Goal: Information Seeking & Learning: Understand process/instructions

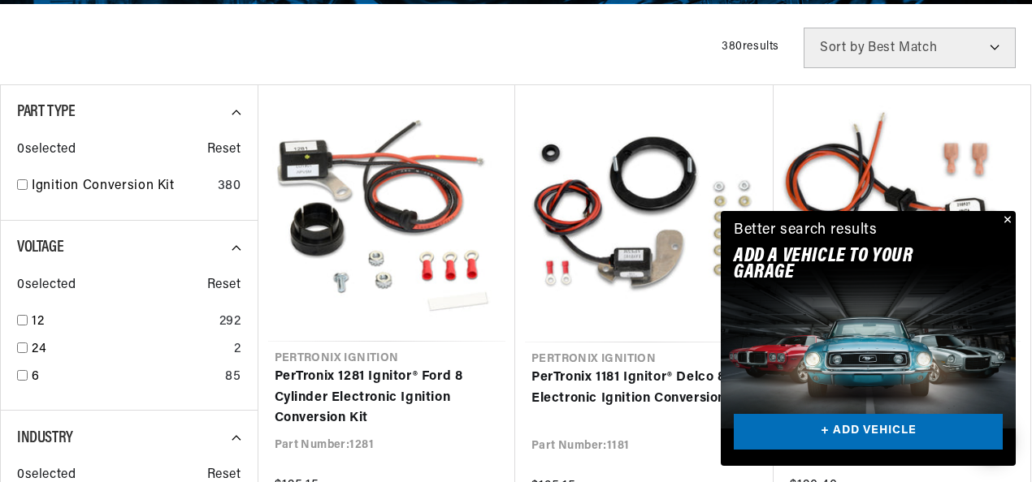
click at [1004, 219] on button "Close" at bounding box center [1005, 220] width 19 height 19
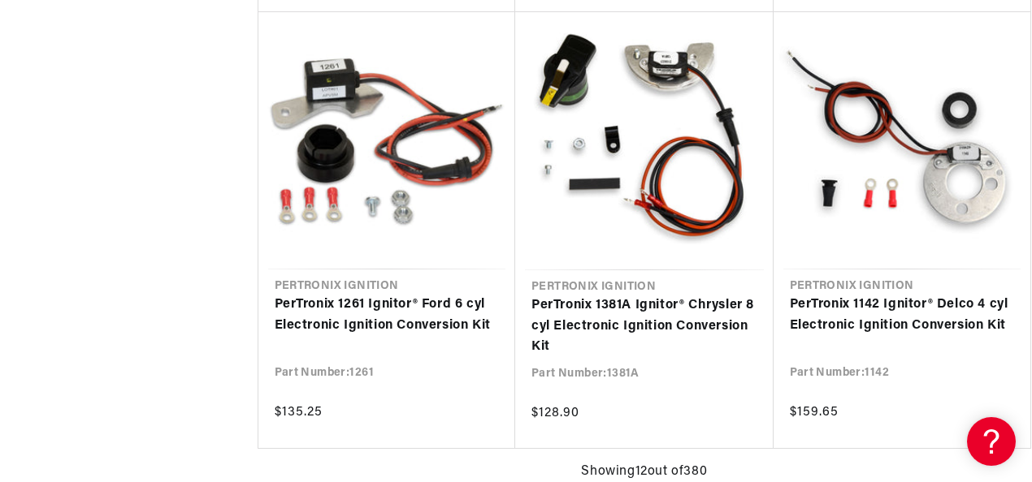
scroll to position [0, 885]
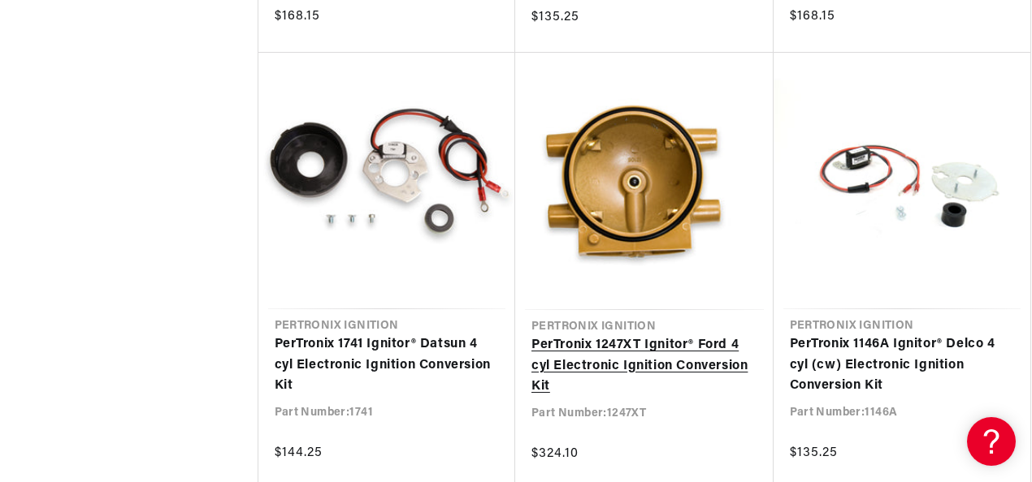
click at [589, 347] on link "PerTronix 1247XT Ignitor® Ford 4 cyl Electronic Ignition Conversion Kit" at bounding box center [644, 366] width 226 height 63
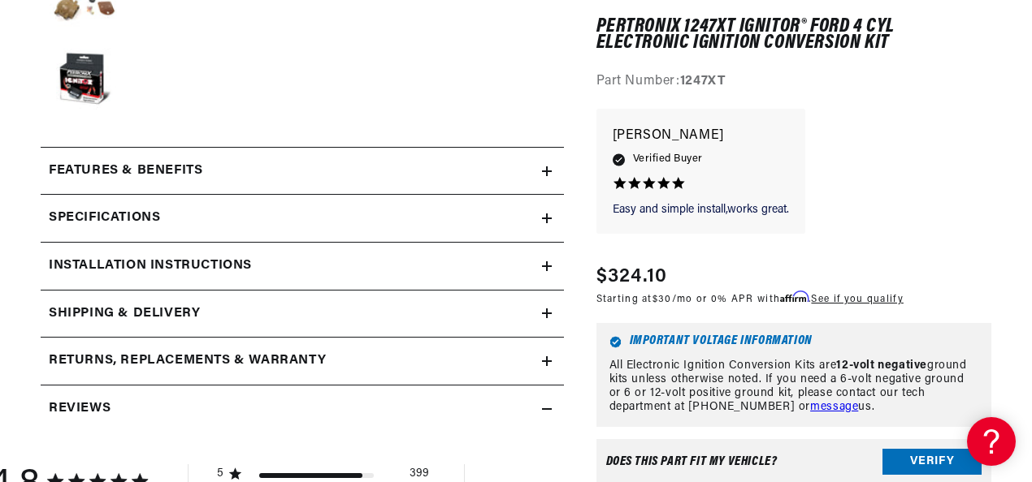
scroll to position [0, 885]
click at [193, 260] on h2 "Installation instructions" at bounding box center [150, 266] width 203 height 21
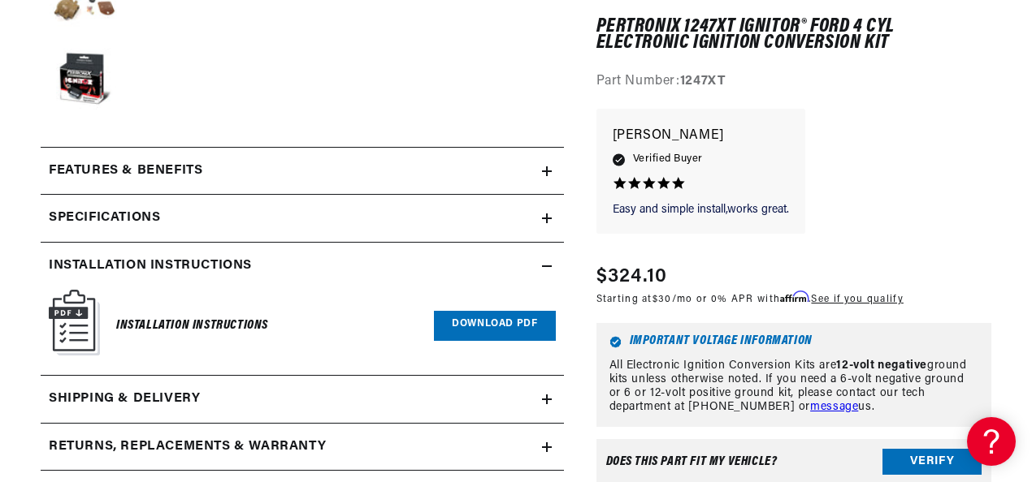
click at [193, 260] on h2 "Installation instructions" at bounding box center [150, 266] width 203 height 21
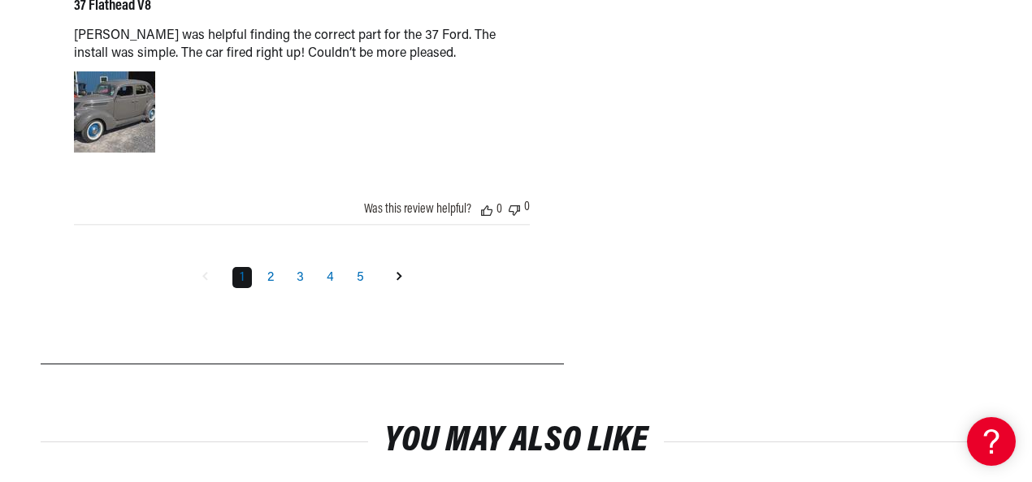
scroll to position [2843, 0]
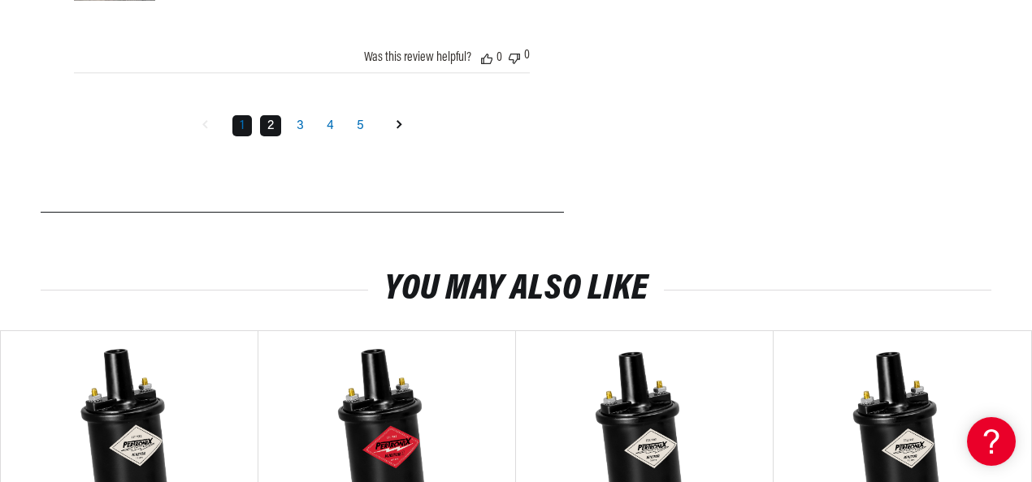
click at [275, 127] on link "2" at bounding box center [270, 125] width 21 height 21
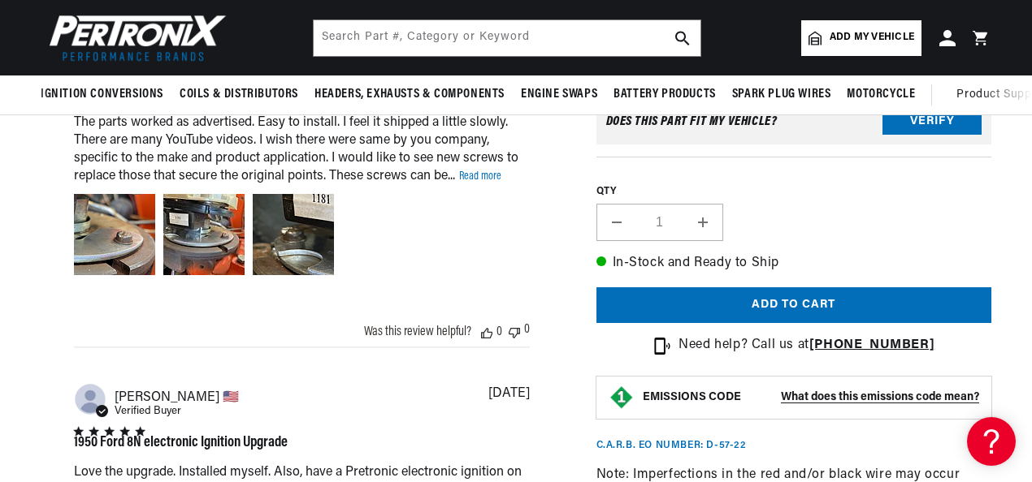
scroll to position [0, 0]
click at [1010, 214] on section "442 Reviews" at bounding box center [516, 228] width 1032 height 2695
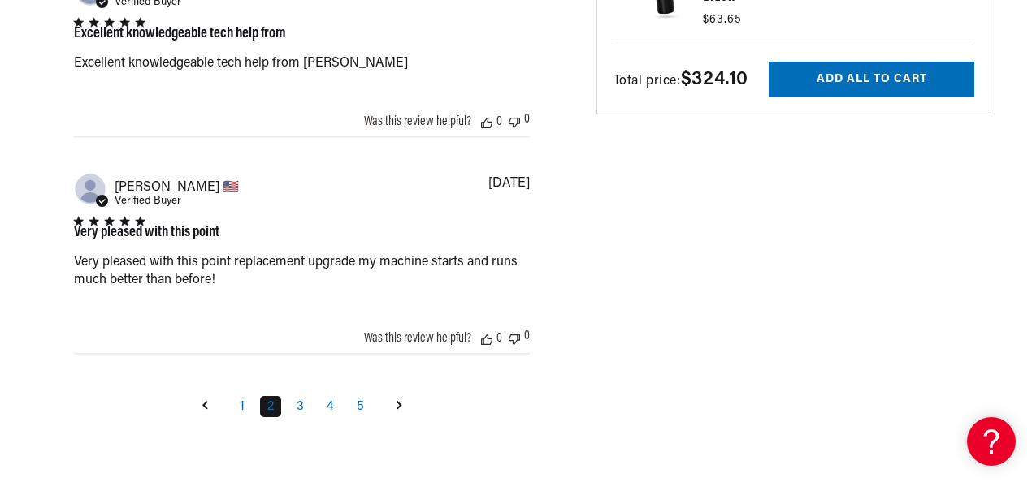
click at [298, 394] on div "1 2 3 4 5" at bounding box center [301, 407] width 233 height 26
click at [300, 398] on link "3" at bounding box center [300, 406] width 22 height 21
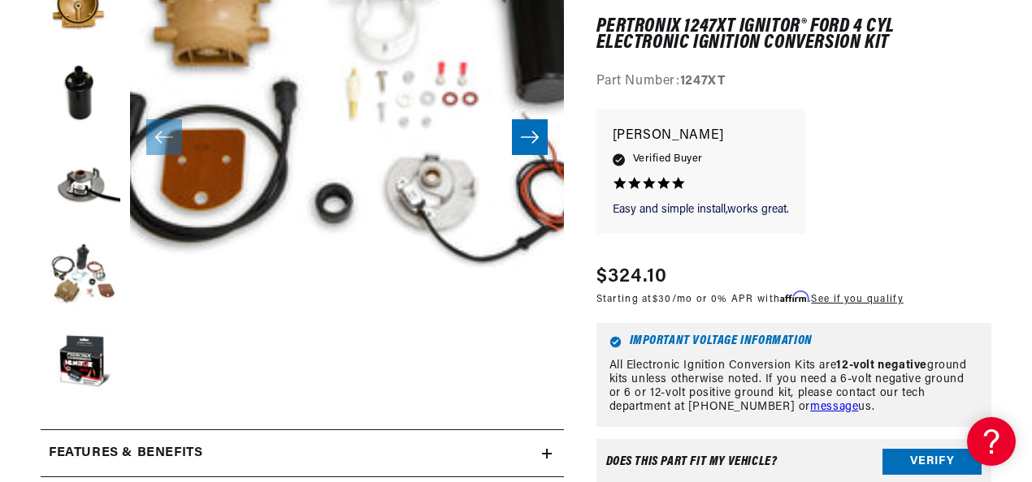
scroll to position [534, 0]
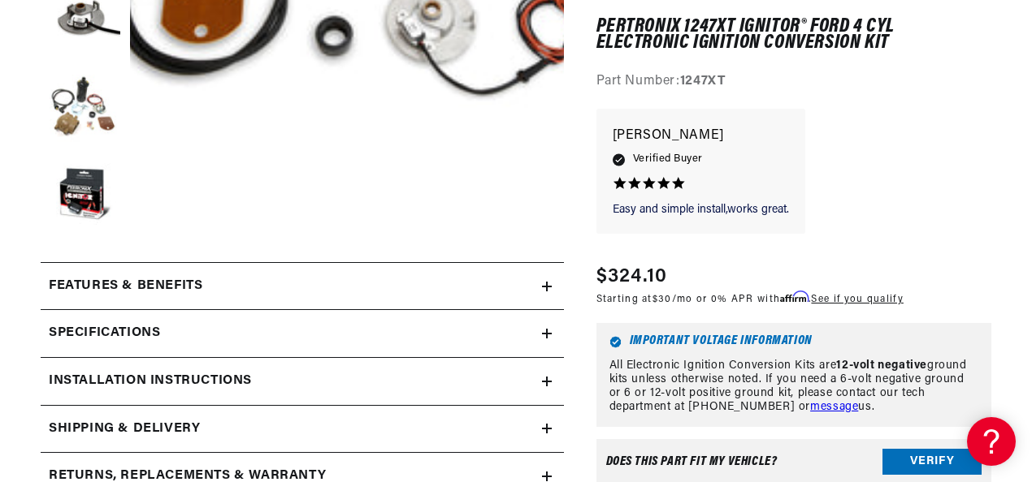
click at [143, 288] on h2 "Features & Benefits" at bounding box center [126, 286] width 154 height 21
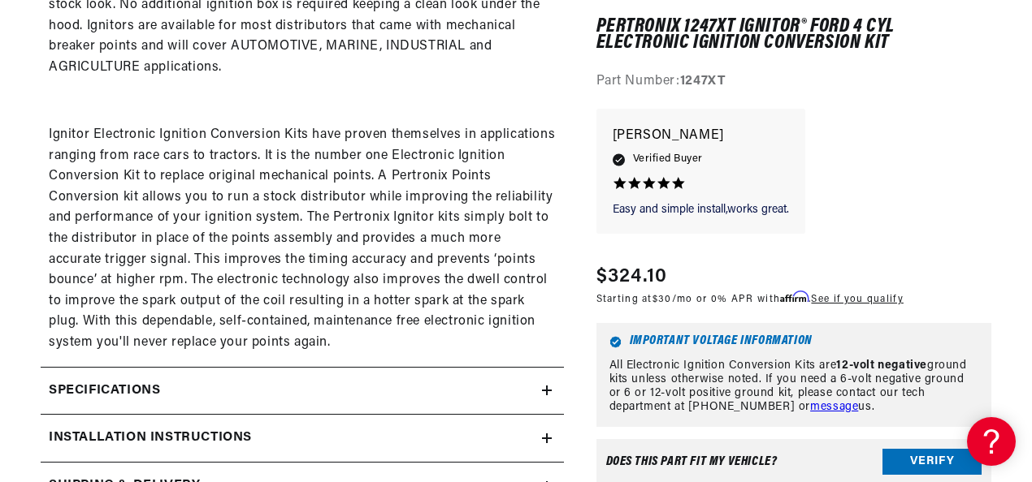
scroll to position [1184, 0]
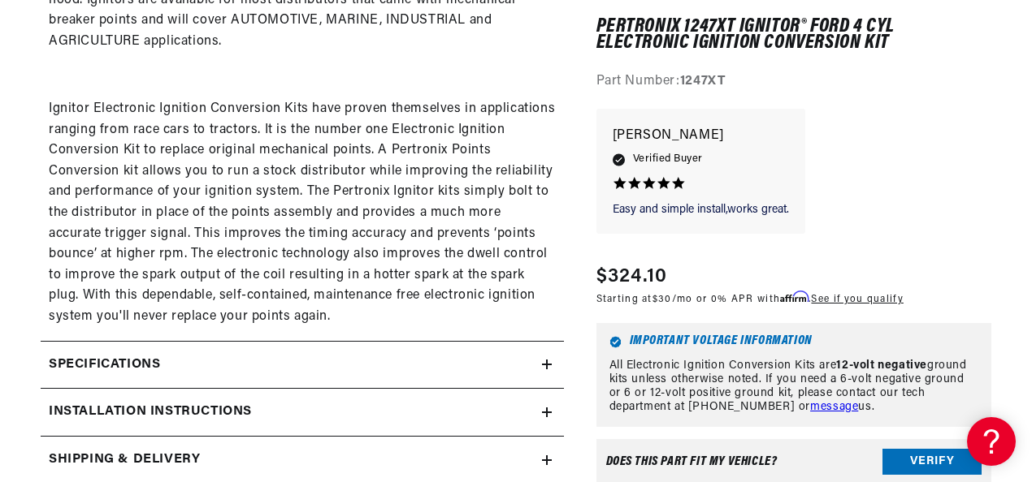
click at [126, 364] on h2 "Specifications" at bounding box center [104, 365] width 111 height 21
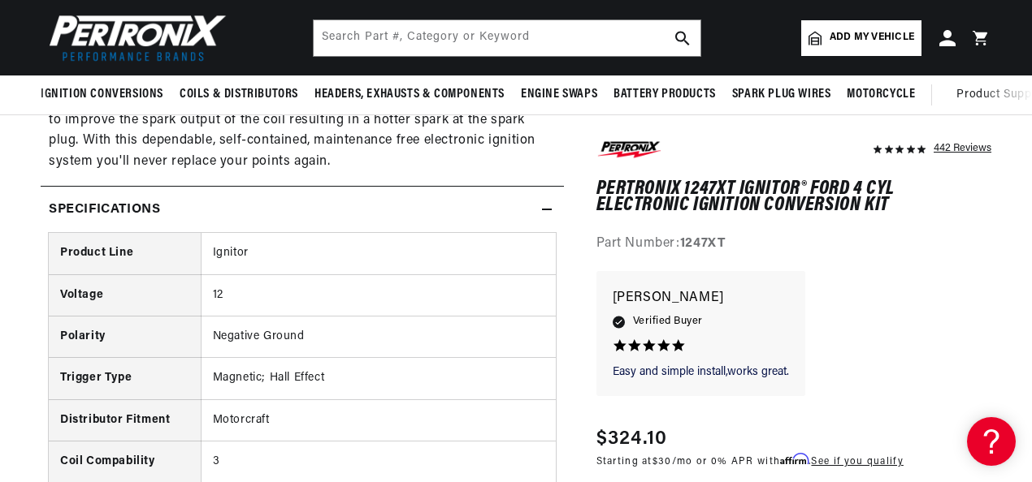
scroll to position [1266, 0]
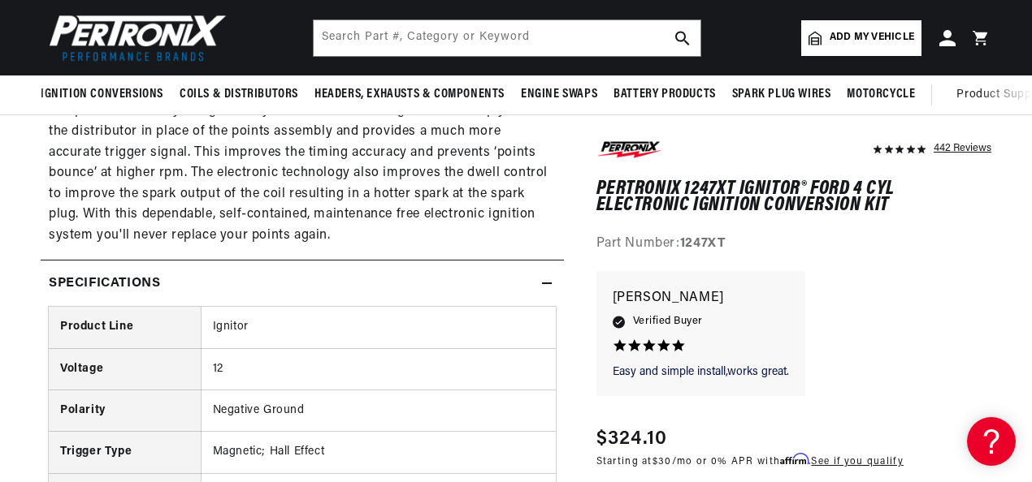
click at [550, 283] on icon at bounding box center [547, 284] width 10 height 10
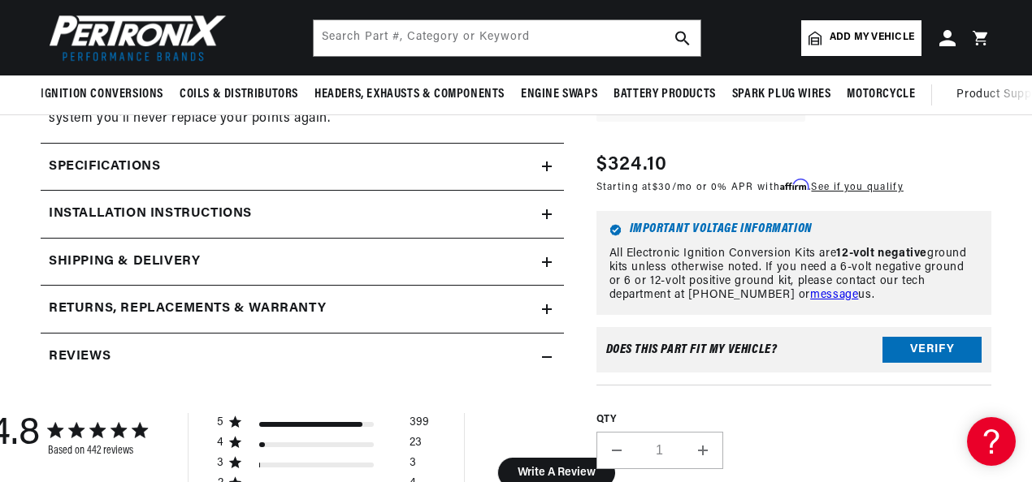
scroll to position [1347, 0]
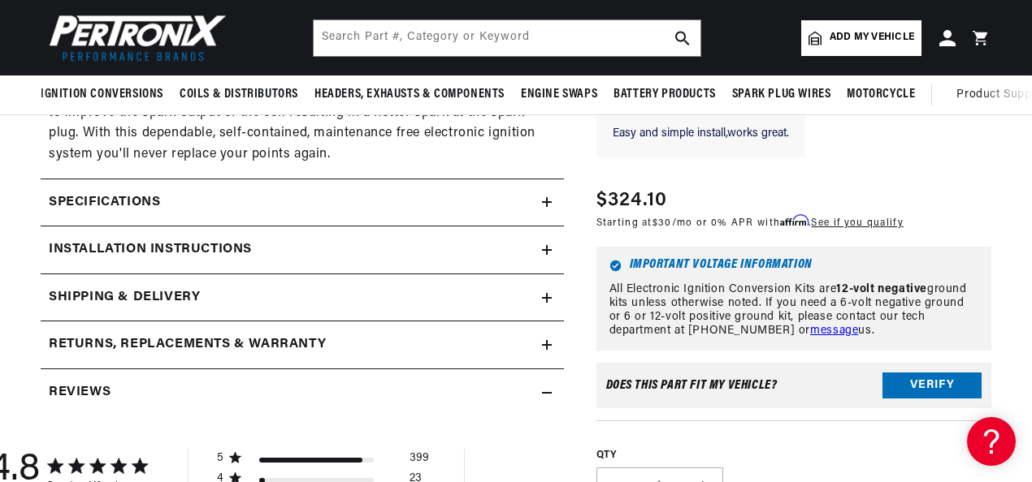
click at [124, 253] on h2 "Installation instructions" at bounding box center [150, 250] width 203 height 21
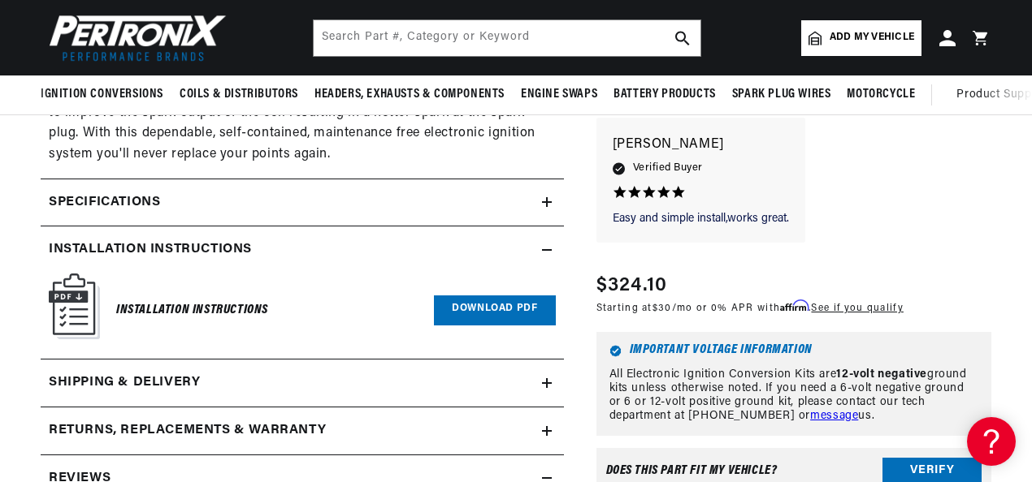
scroll to position [0, 1771]
click at [543, 248] on icon at bounding box center [547, 250] width 10 height 10
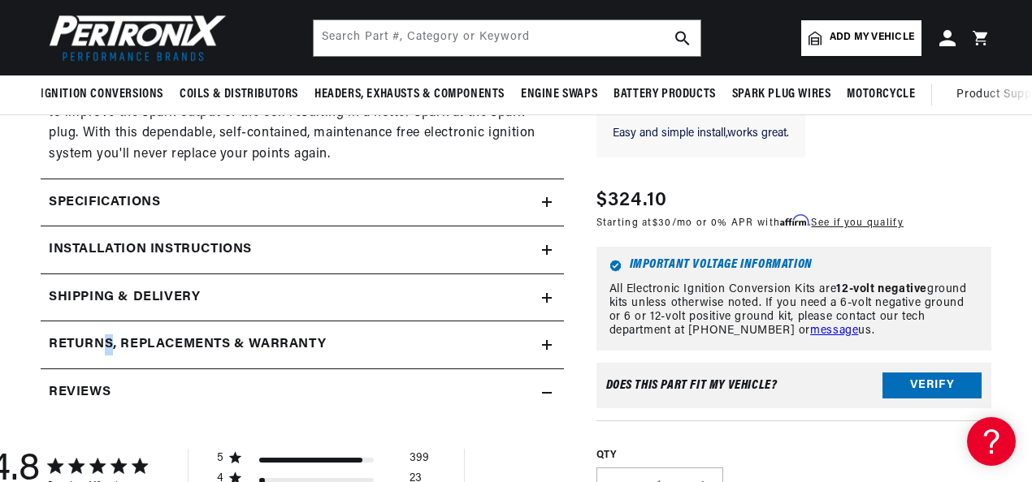
click at [109, 344] on h2 "Returns, Replacements & Warranty" at bounding box center [187, 345] width 277 height 21
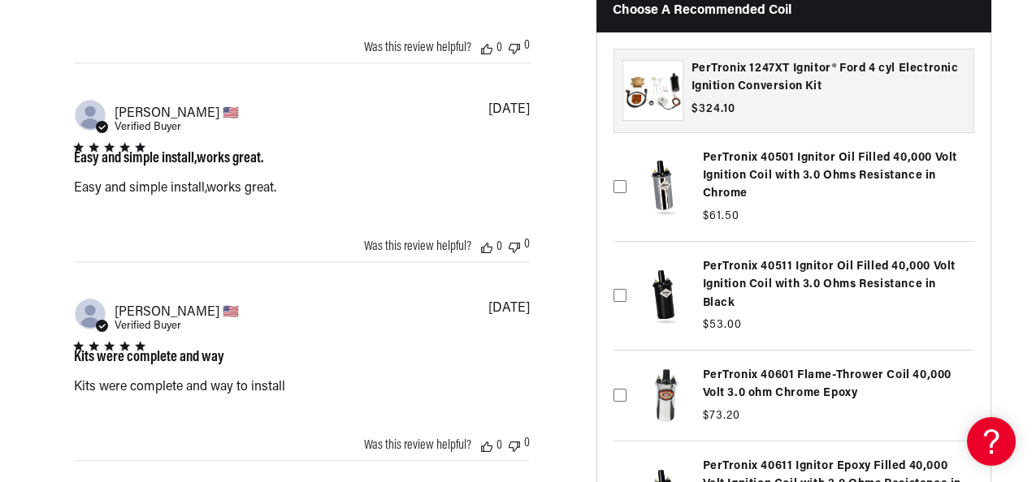
scroll to position [0, 0]
